Goal: Task Accomplishment & Management: Use online tool/utility

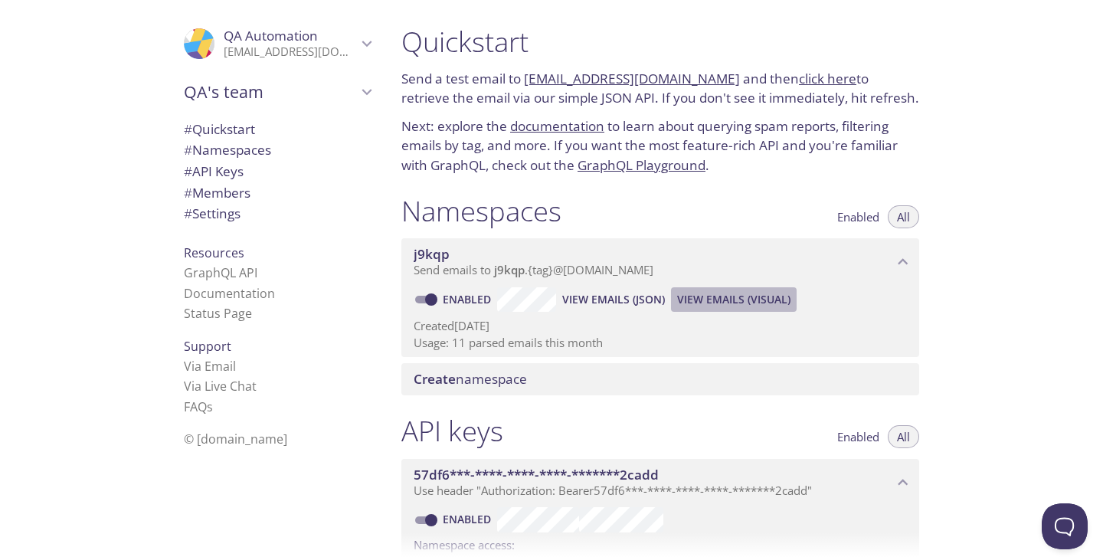
click at [709, 306] on span "View Emails (Visual)" at bounding box center [733, 299] width 113 height 18
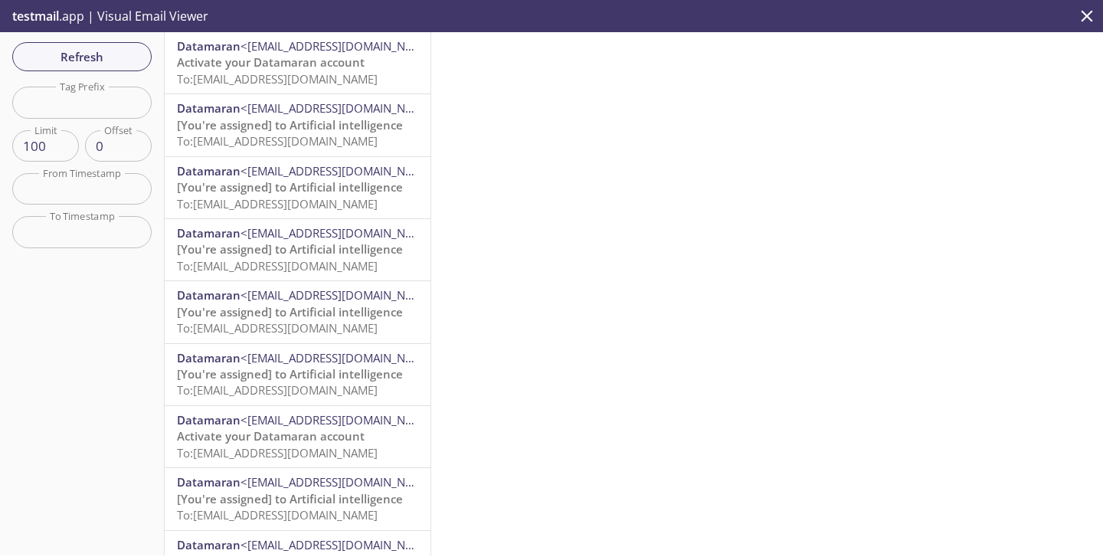
click at [269, 169] on span "<comments-noreply@datamaran.com>" at bounding box center [340, 170] width 198 height 15
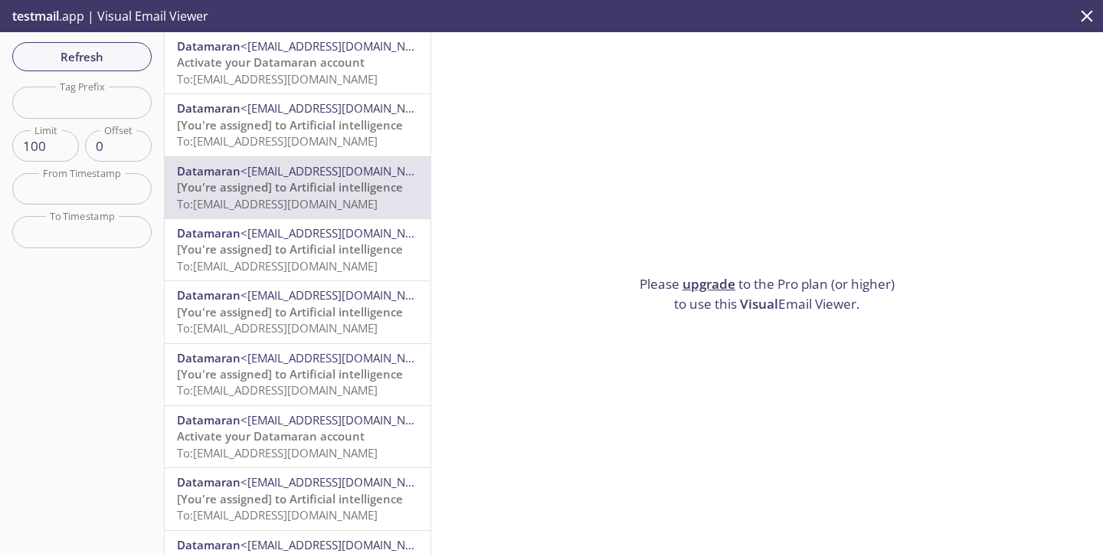
click at [699, 283] on link "upgrade" at bounding box center [709, 284] width 53 height 18
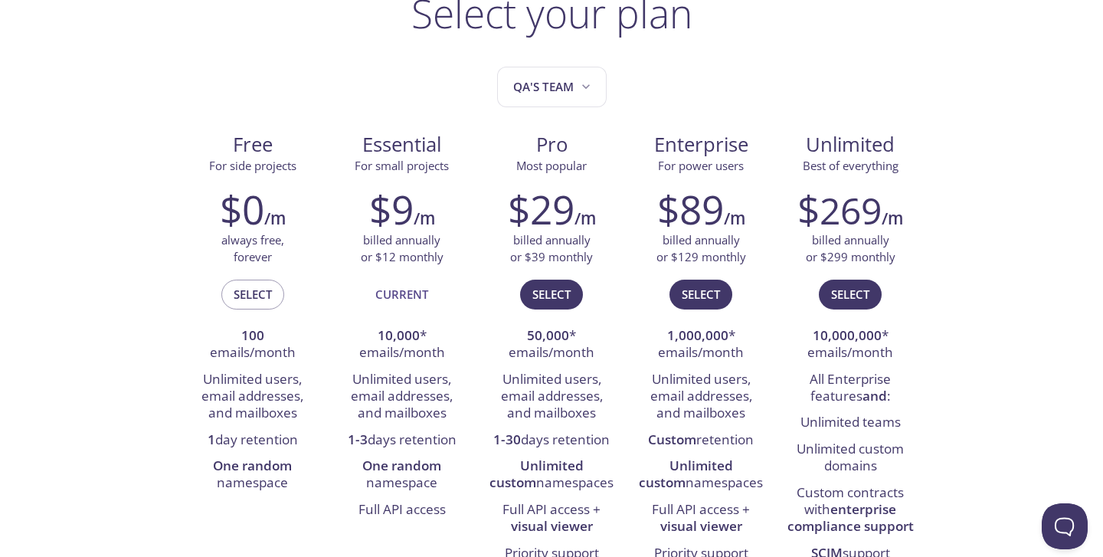
scroll to position [133, 0]
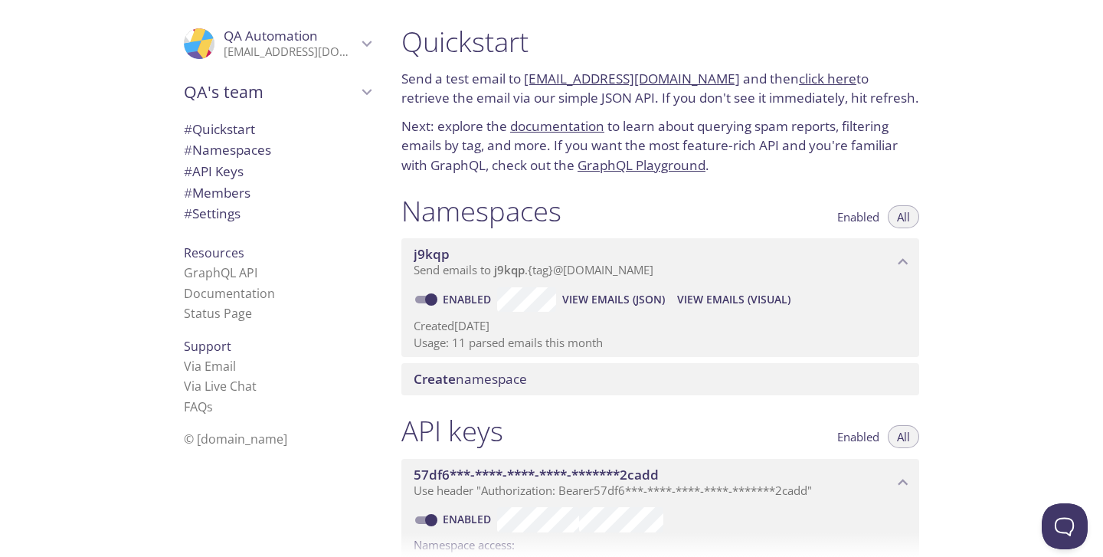
drag, startPoint x: 604, startPoint y: 303, endPoint x: 735, endPoint y: 292, distance: 130.7
click at [735, 292] on div "Enabled View Emails (JSON) View Emails (Visual)" at bounding box center [660, 299] width 493 height 25
click at [734, 292] on span "View Emails (Visual)" at bounding box center [733, 299] width 113 height 18
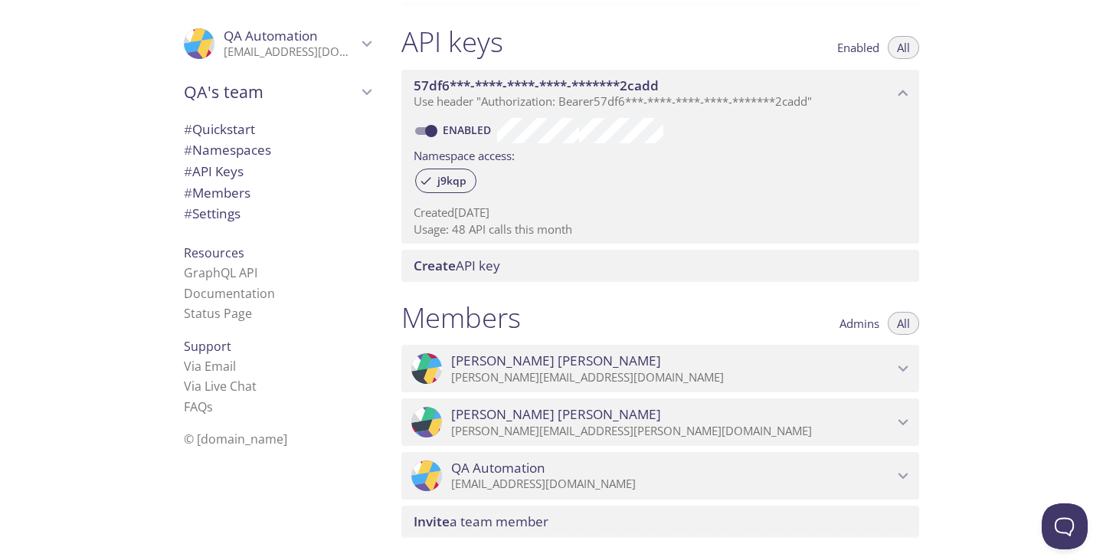
scroll to position [388, 0]
click at [519, 466] on span "QA Automation" at bounding box center [498, 468] width 94 height 17
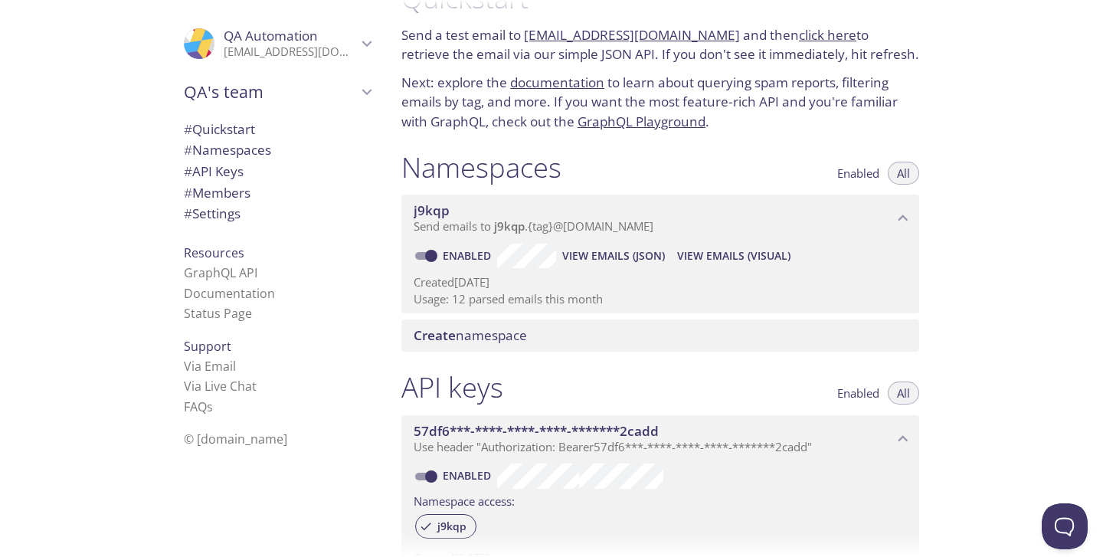
scroll to position [0, 0]
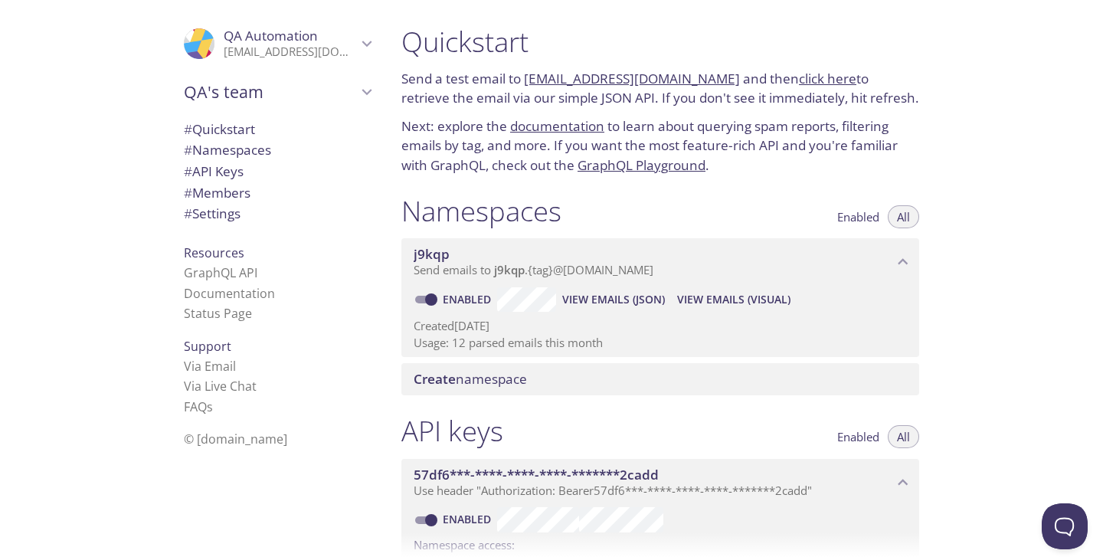
click at [702, 306] on span "View Emails (Visual)" at bounding box center [733, 299] width 113 height 18
click at [697, 306] on span "View Emails (Visual)" at bounding box center [733, 299] width 113 height 18
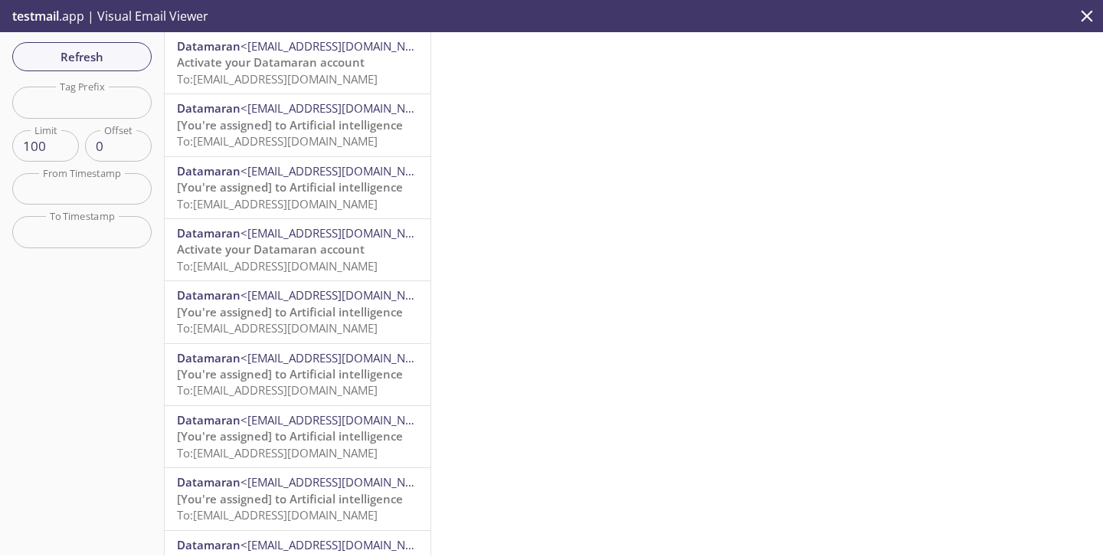
click at [118, 15] on p "testmail .app | Visual Email Viewer" at bounding box center [109, 16] width 218 height 32
click at [54, 15] on span "testmail" at bounding box center [35, 16] width 47 height 17
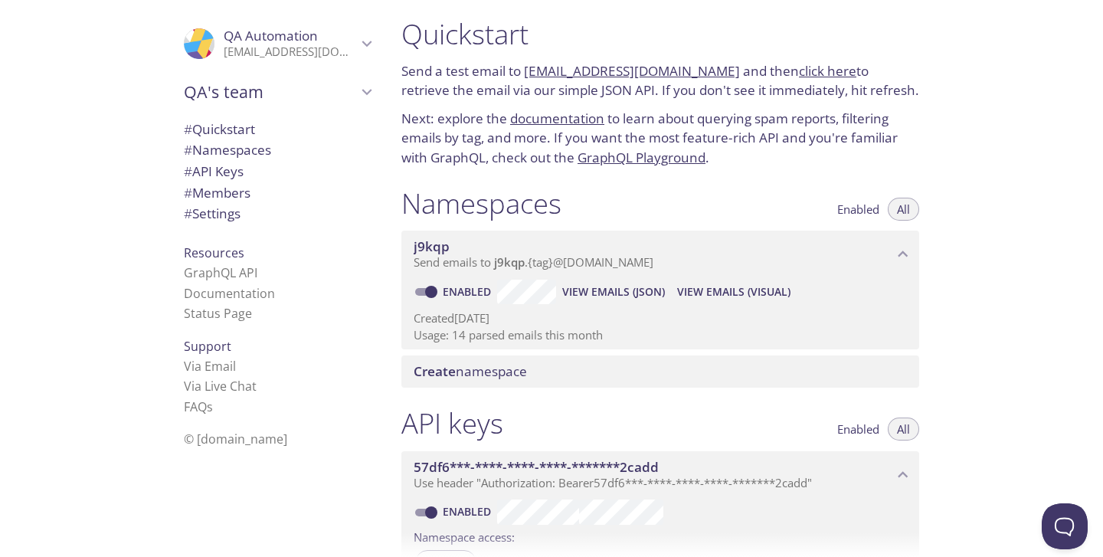
scroll to position [4, 0]
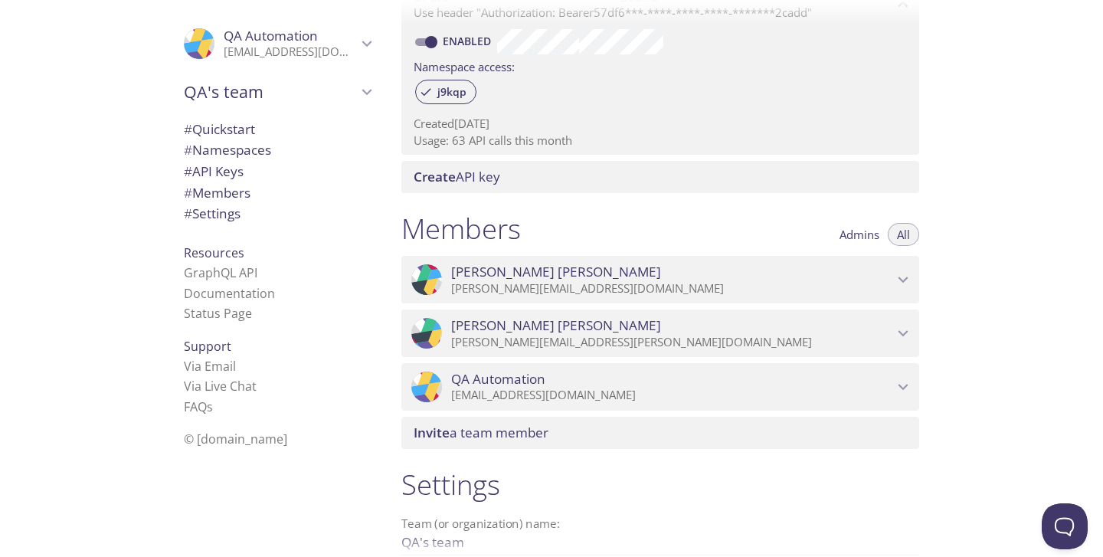
scroll to position [483, 0]
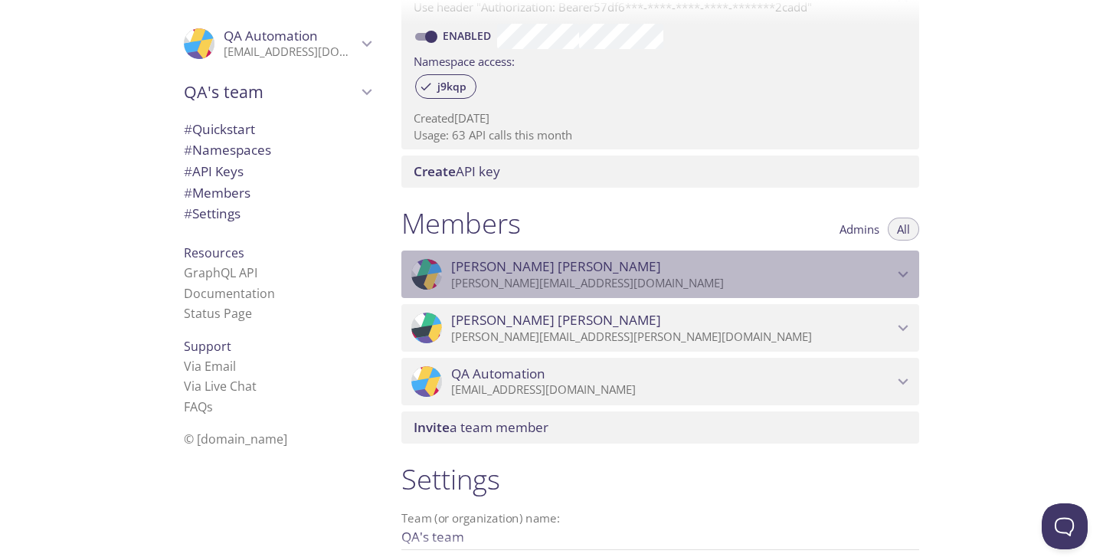
click at [908, 272] on icon "Nupur Sharma" at bounding box center [903, 274] width 20 height 20
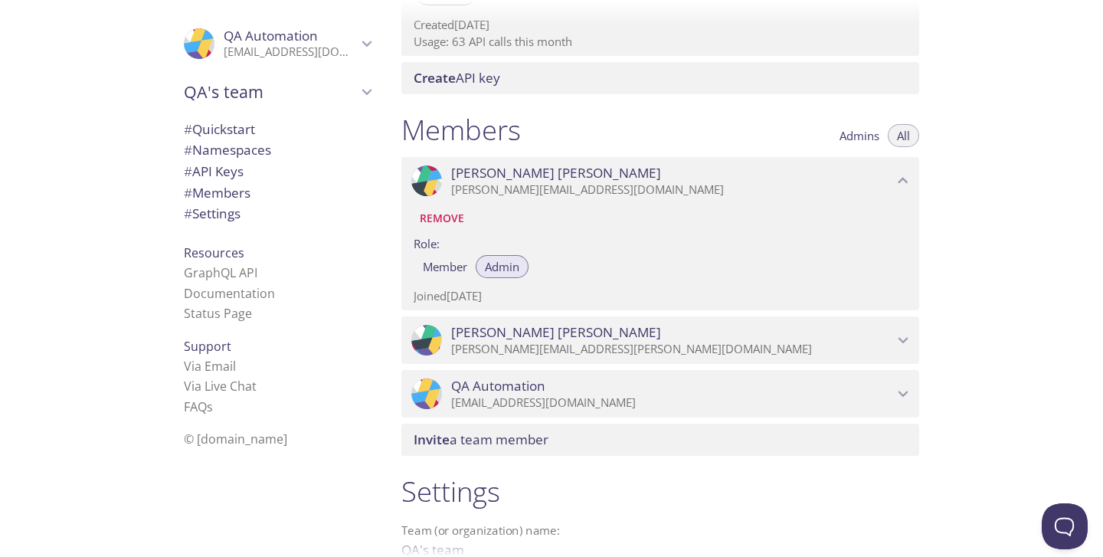
scroll to position [584, 0]
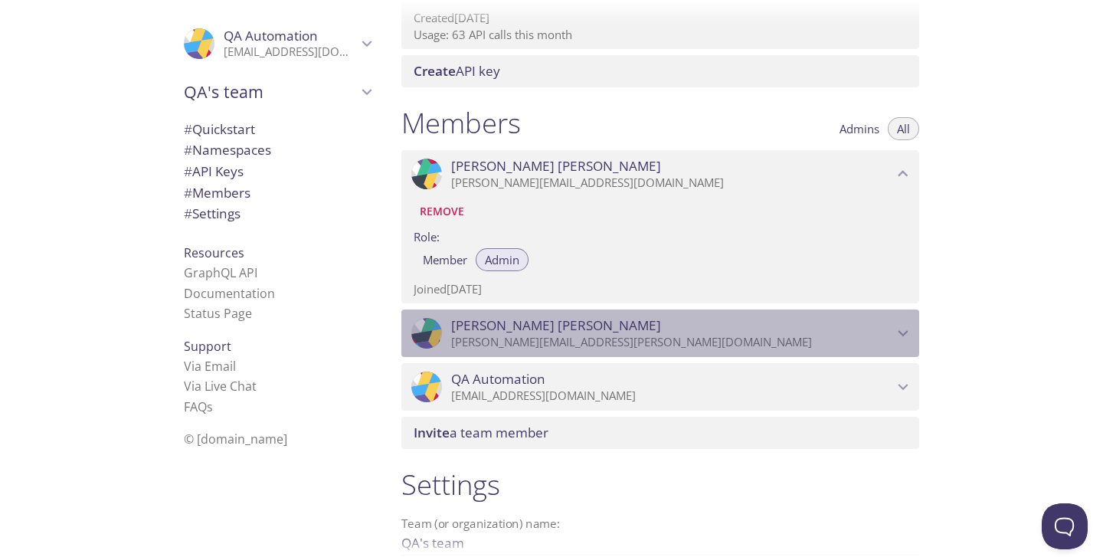
click at [899, 333] on icon "Daniel Vargas" at bounding box center [904, 334] width 10 height 6
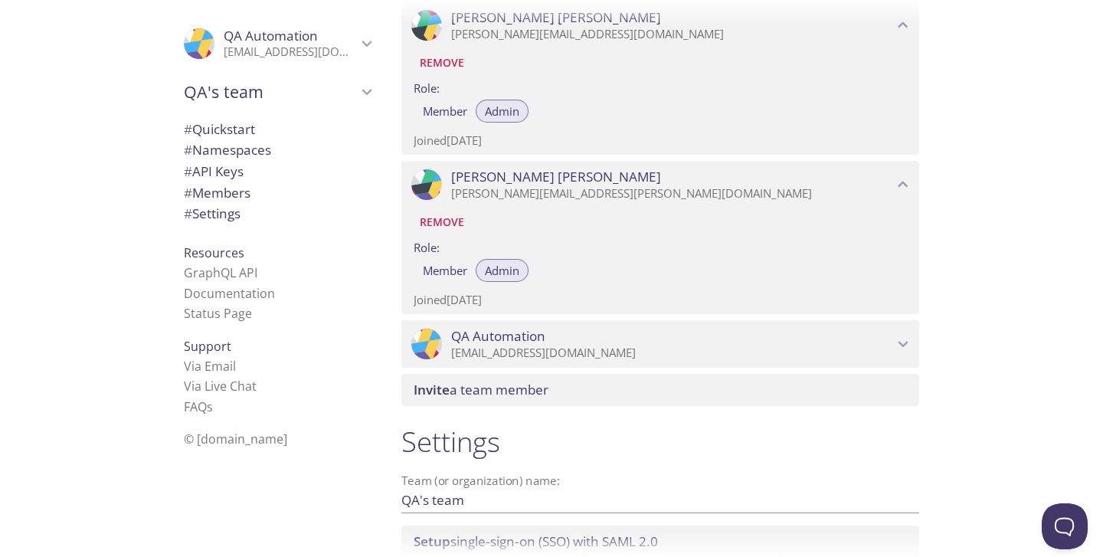
scroll to position [761, 0]
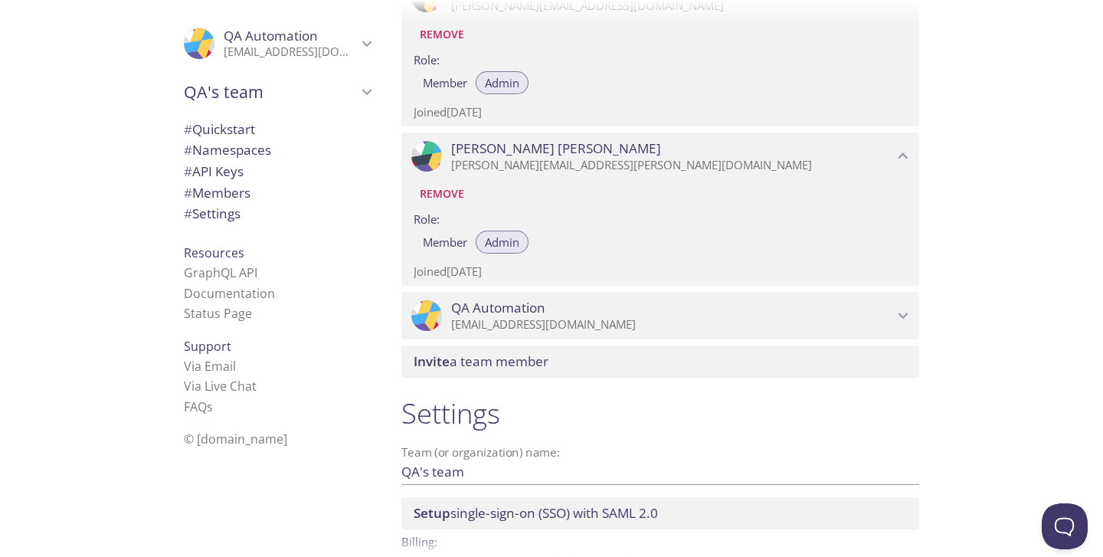
click at [899, 324] on icon "QA Automation" at bounding box center [903, 316] width 20 height 20
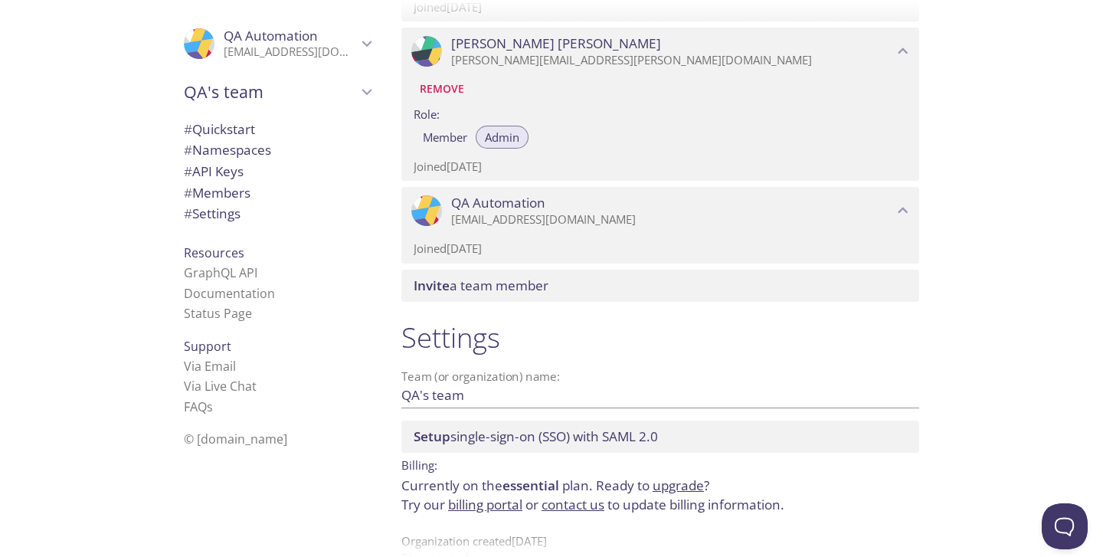
scroll to position [899, 0]
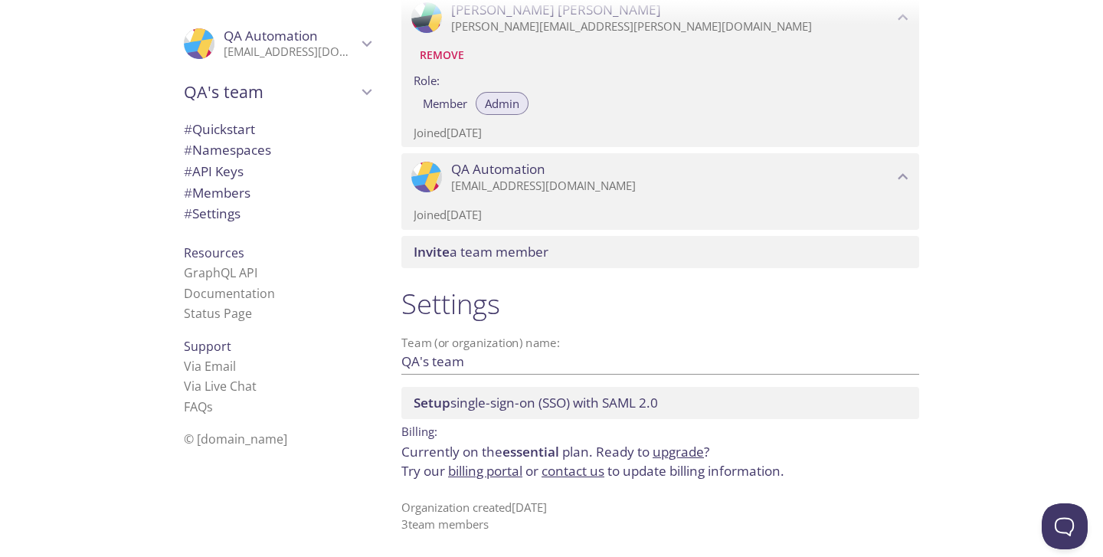
click at [1079, 296] on div "Quickstart Send a test email to j9kqp.test@inbox.testmail.app and then click he…" at bounding box center [746, 278] width 714 height 557
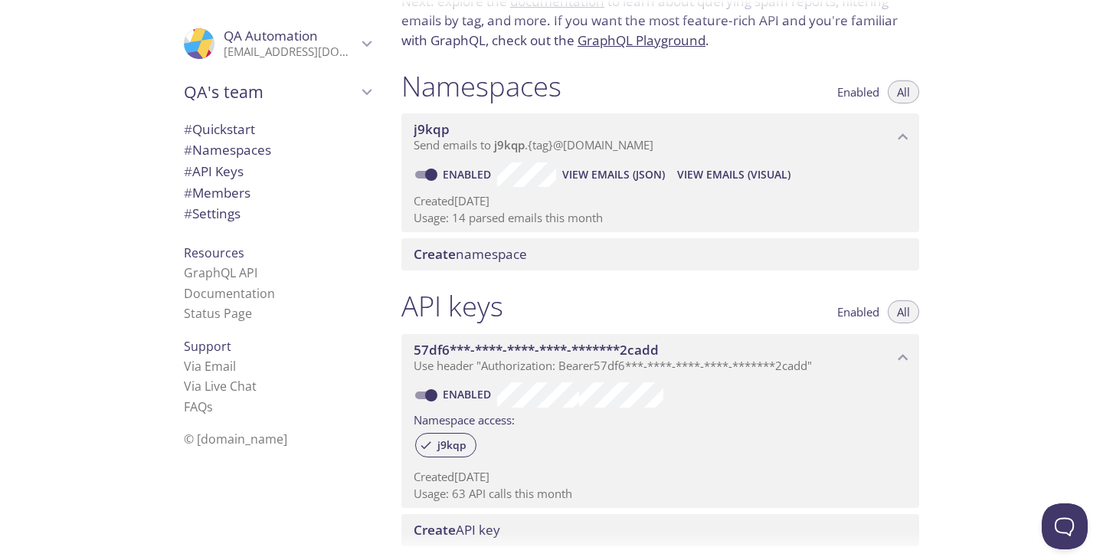
scroll to position [126, 0]
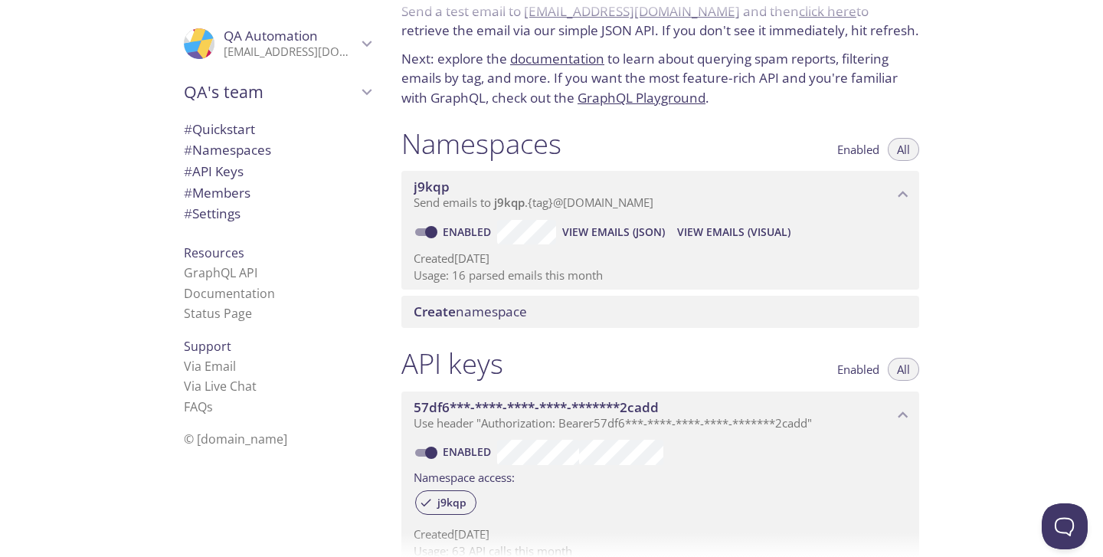
scroll to position [46, 0]
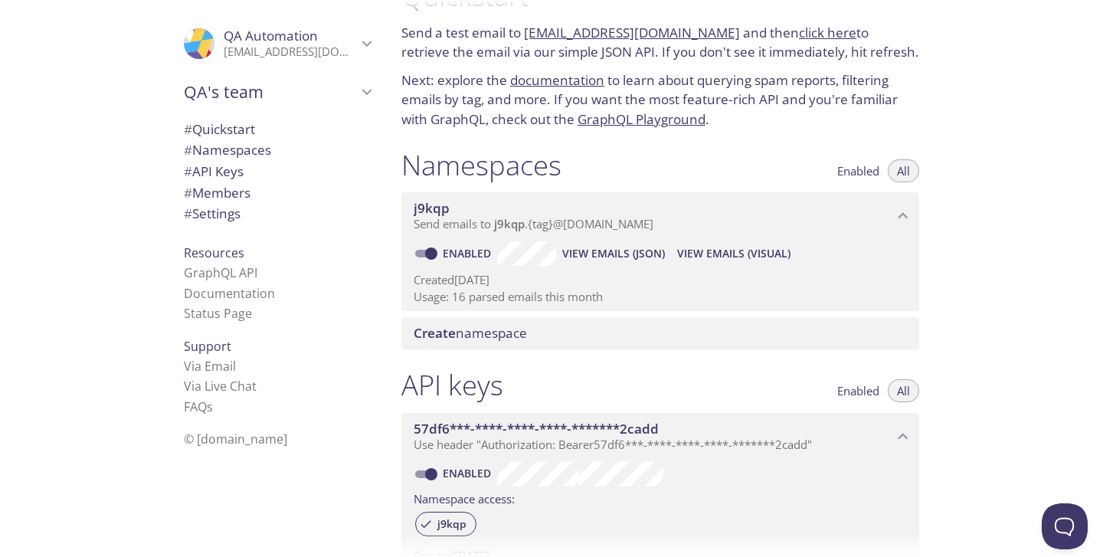
click at [476, 300] on p "Usage: 16 parsed emails this month" at bounding box center [660, 297] width 493 height 16
click at [608, 260] on span "View Emails (JSON)" at bounding box center [613, 253] width 103 height 18
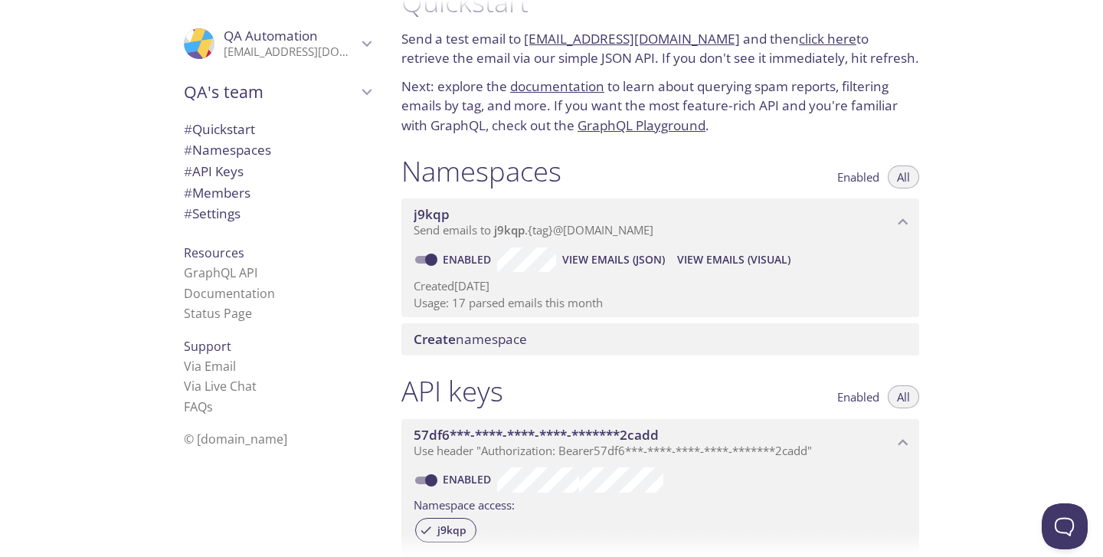
scroll to position [39, 0]
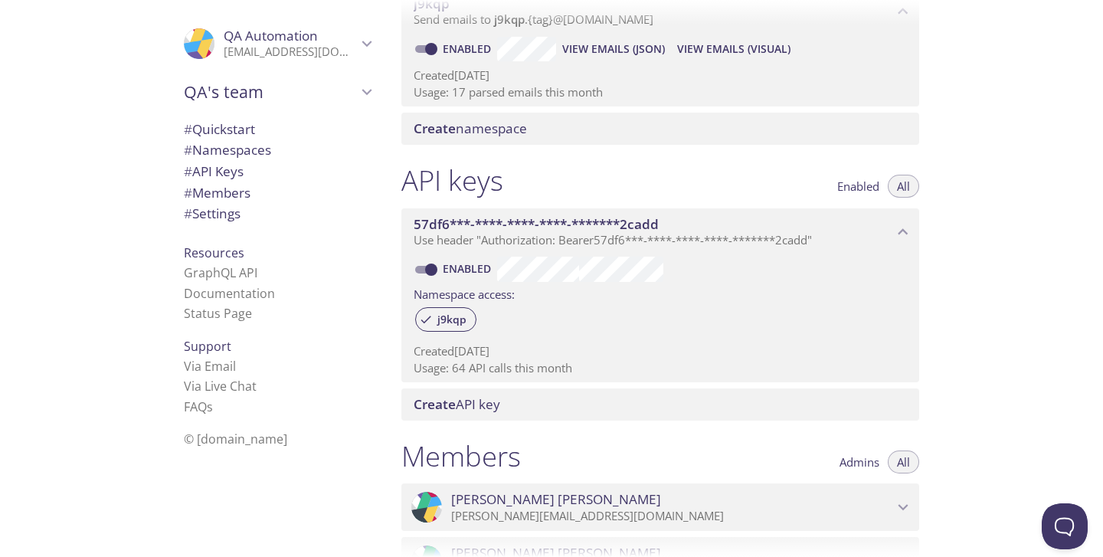
scroll to position [324, 0]
